Goal: Find specific page/section: Find specific page/section

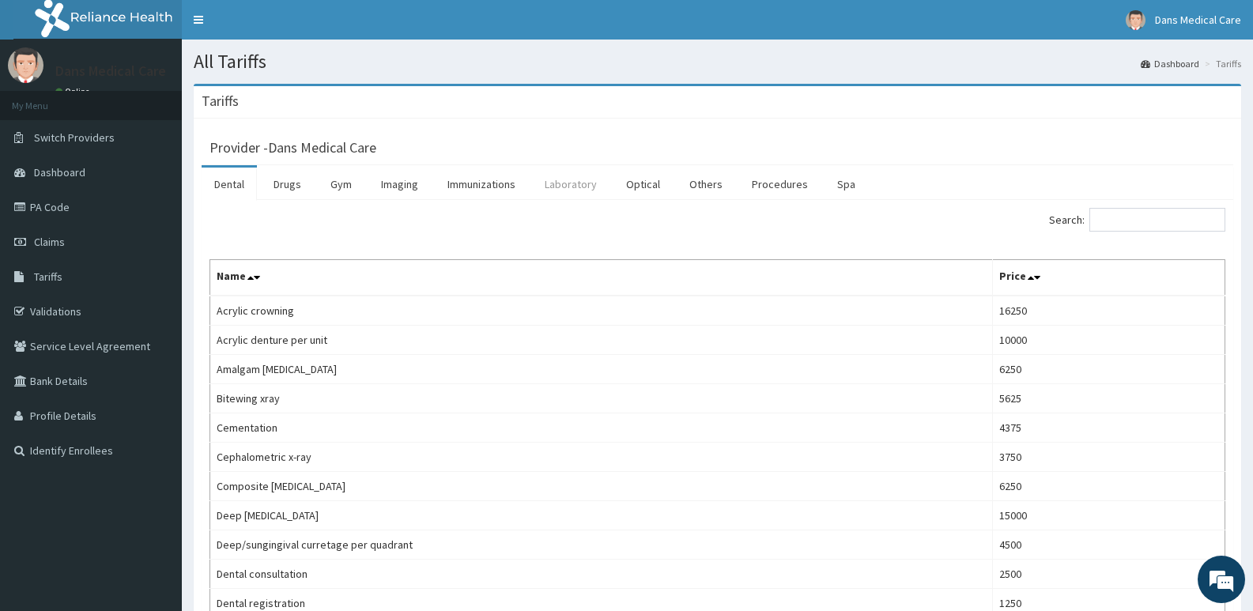
click at [568, 192] on link "Laboratory" at bounding box center [570, 184] width 77 height 33
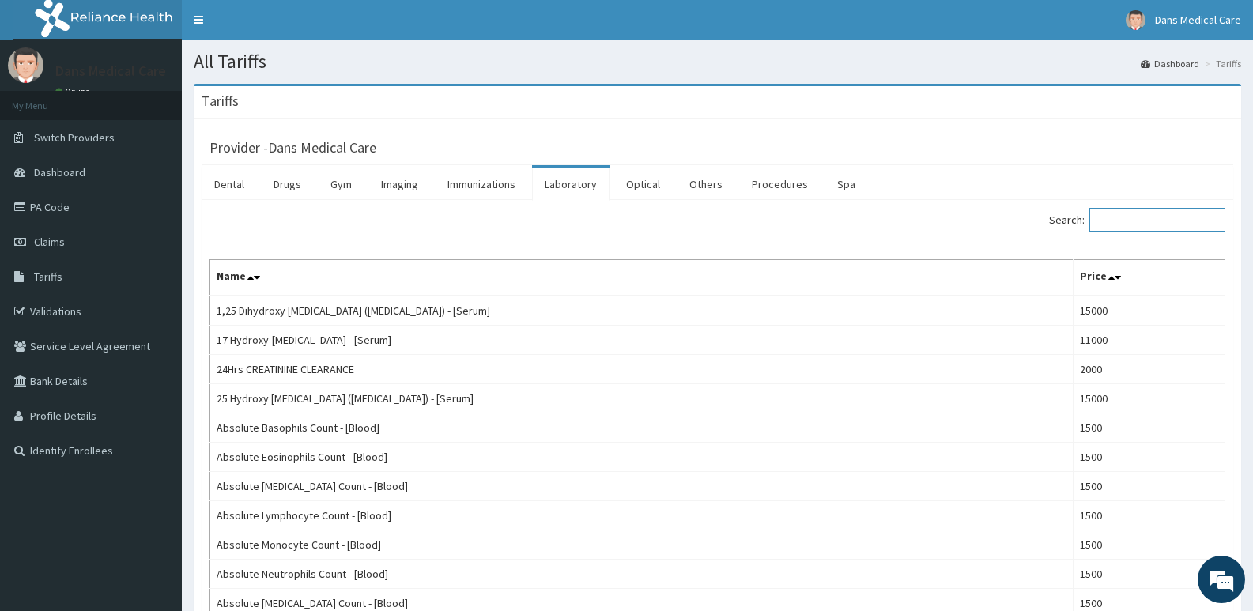
click at [1136, 217] on input "Search:" at bounding box center [1157, 220] width 136 height 24
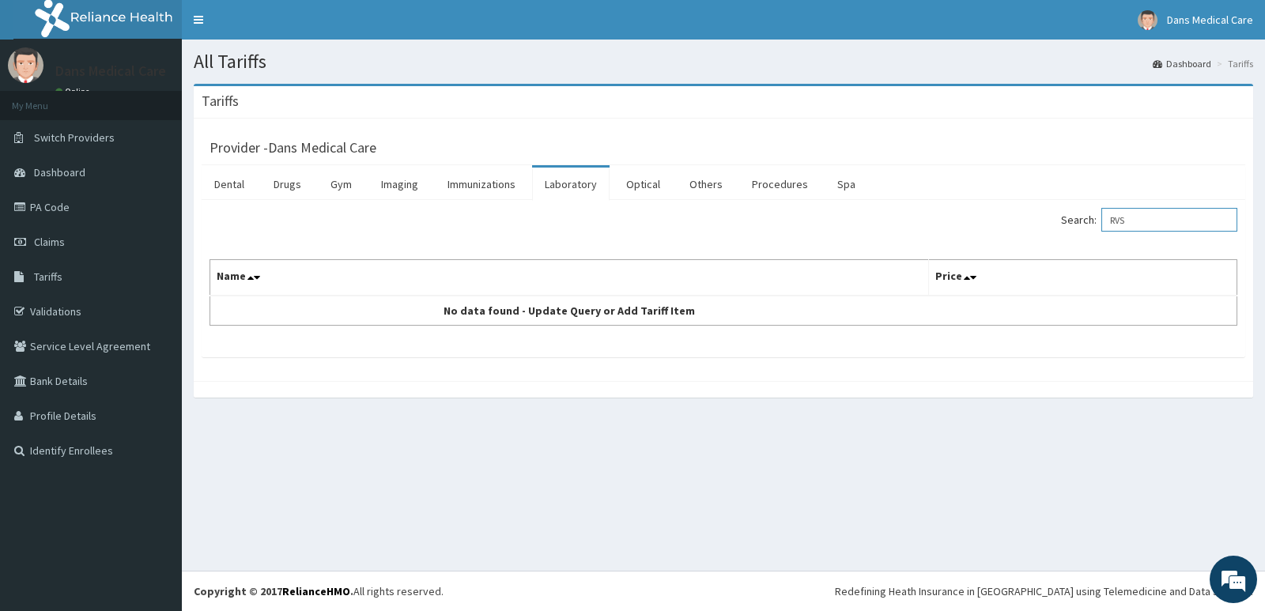
click at [1152, 217] on input "RVS" at bounding box center [1169, 220] width 136 height 24
type input "R"
type input "H"
type input "U"
type input "V"
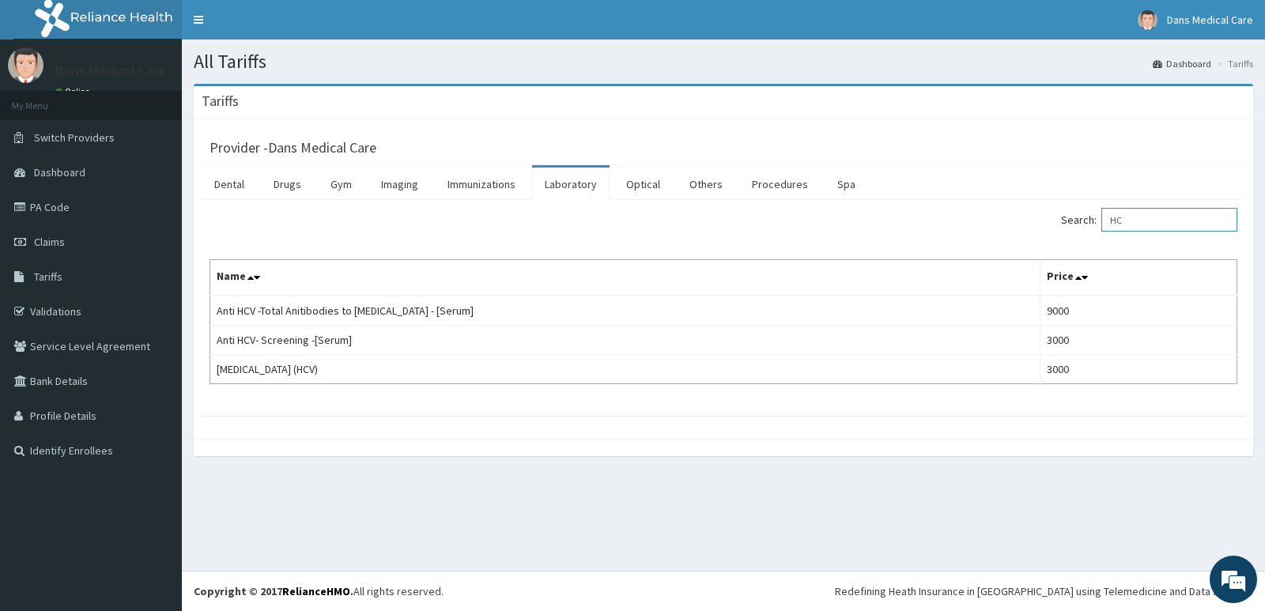
type input "H"
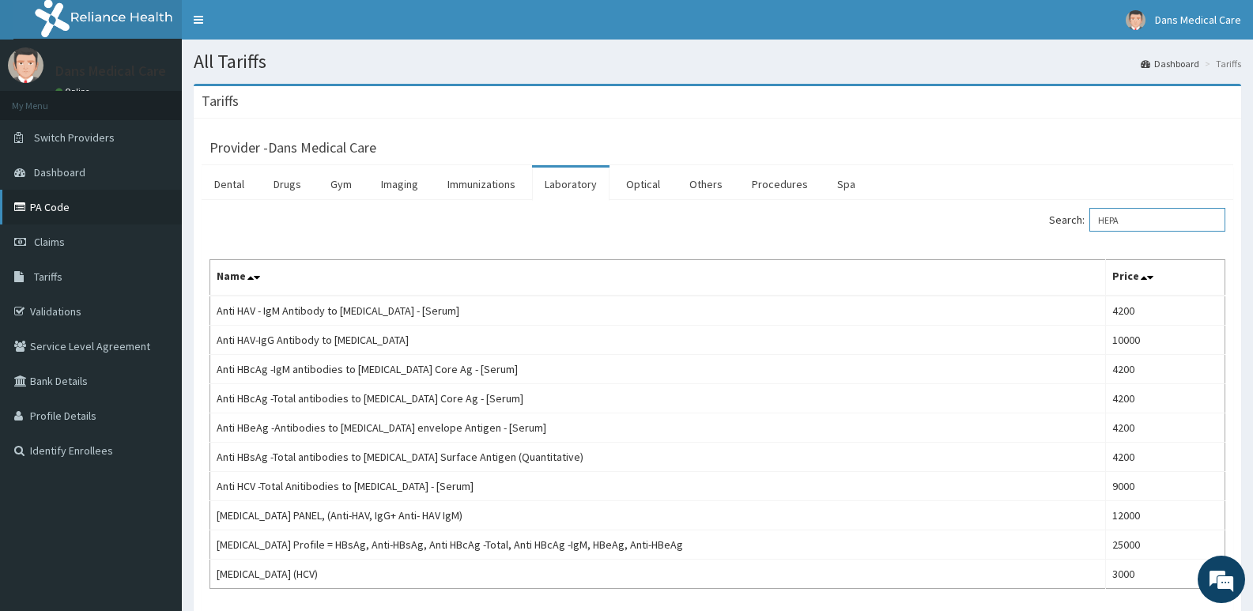
type input "HEPA"
click at [86, 209] on link "PA Code" at bounding box center [91, 207] width 182 height 35
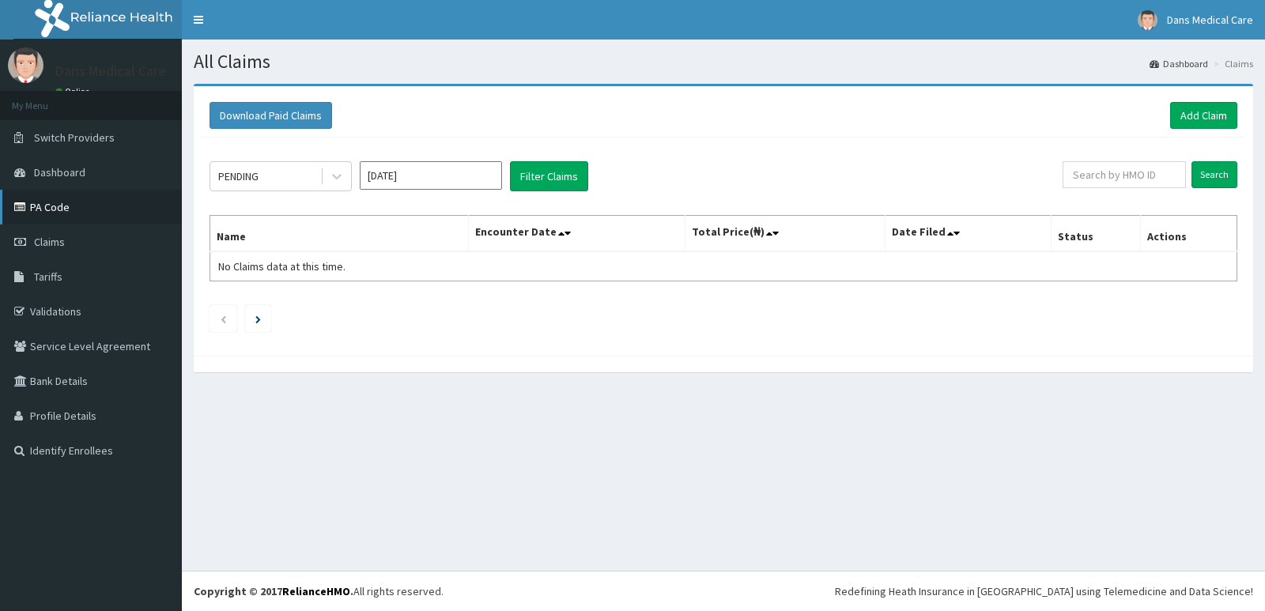
click at [58, 208] on link "PA Code" at bounding box center [91, 207] width 182 height 35
